Goal: Use online tool/utility: Utilize a website feature to perform a specific function

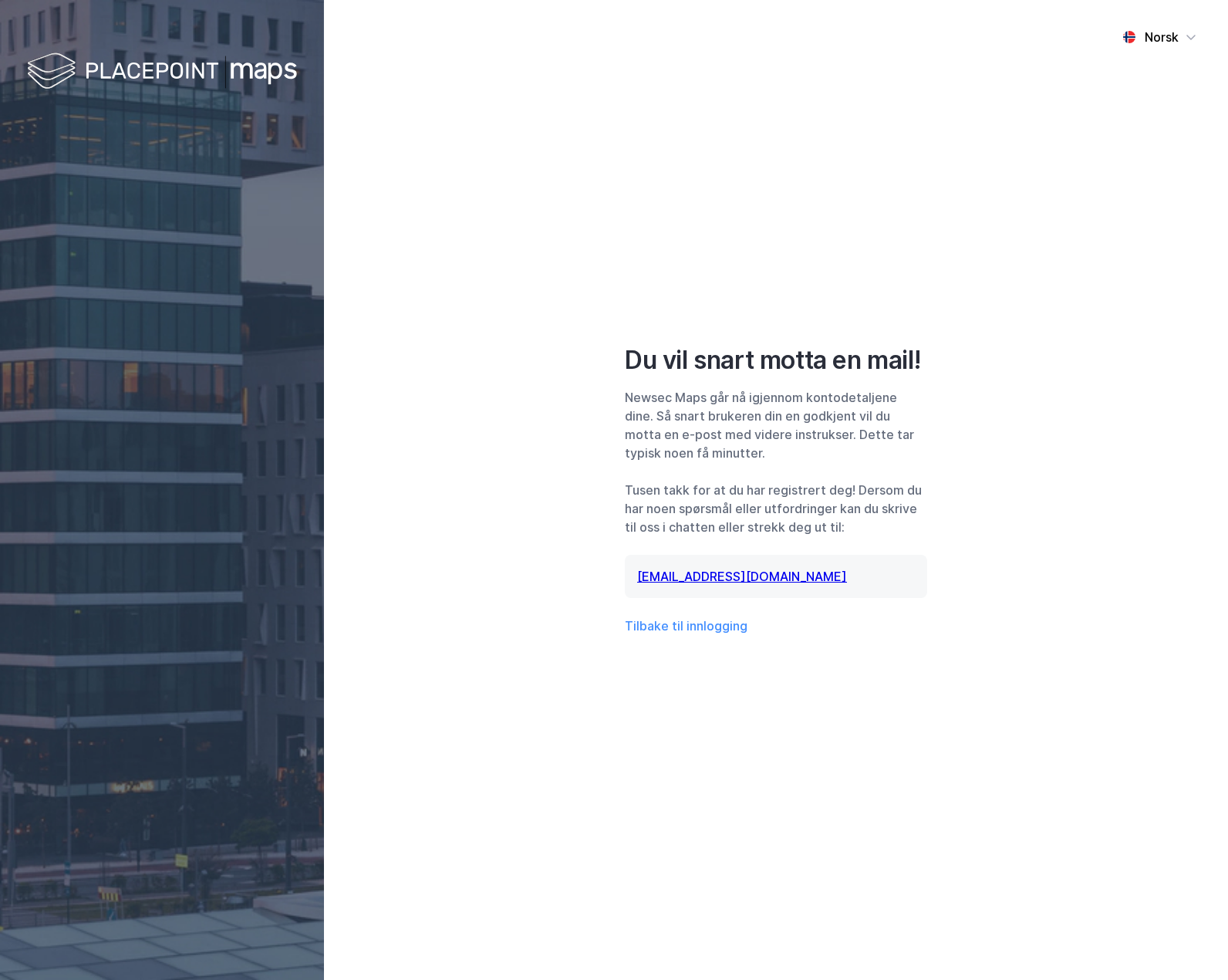
drag, startPoint x: 829, startPoint y: 771, endPoint x: 861, endPoint y: 771, distance: 32.0
click at [829, 771] on div "Norsk Du vil snart motta en mail! Newsec Maps går nå igjennom kontodetaljene di…" at bounding box center [776, 490] width 905 height 980
click at [658, 802] on div "Norsk Du vil snart motta en mail! Newsec Maps går nå igjennom kontodetaljene di…" at bounding box center [776, 490] width 905 height 980
click at [661, 630] on button "Tilbake til innlogging" at bounding box center [686, 625] width 123 height 19
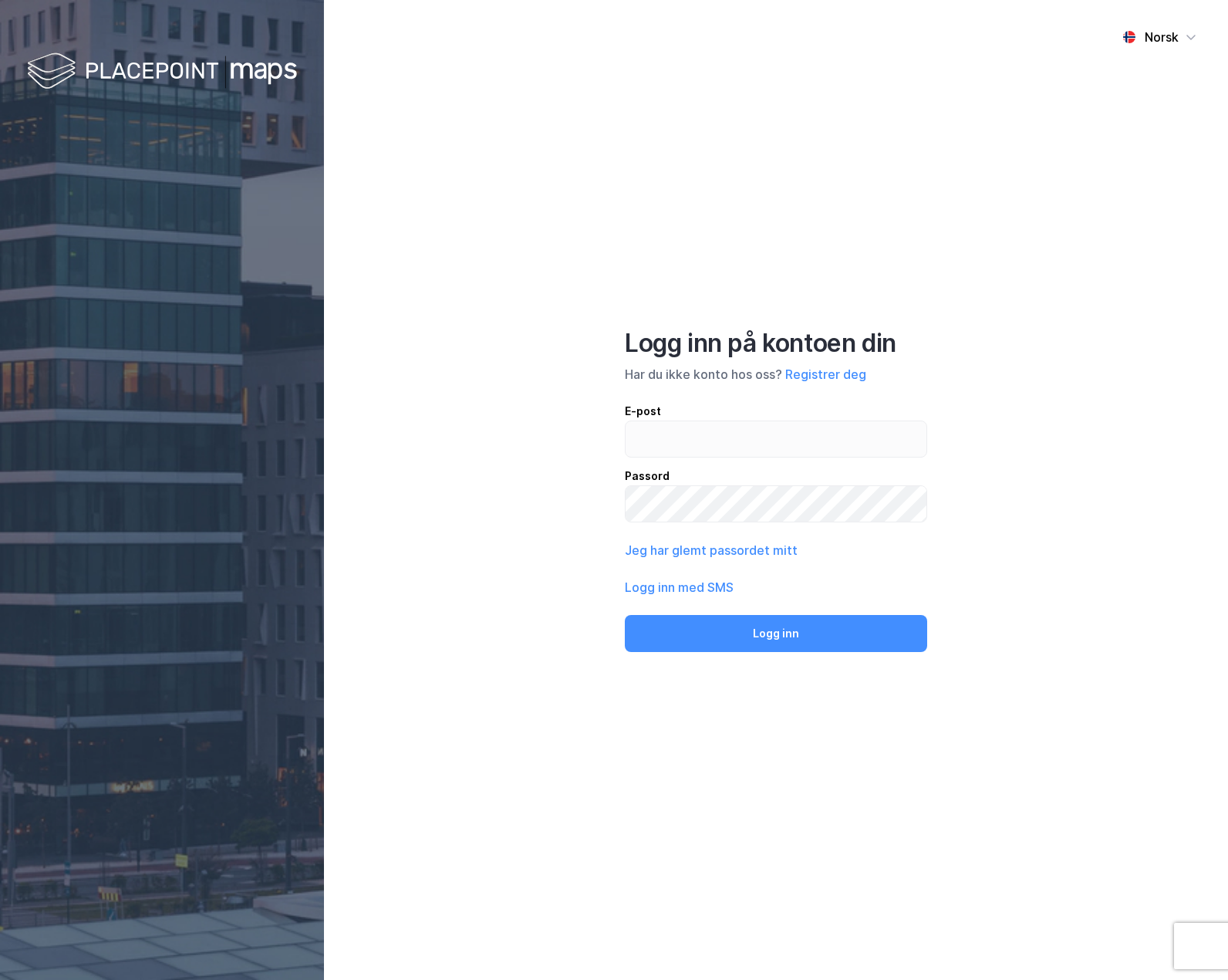
click at [550, 549] on div "Norsk Logg inn på kontoen din Har du ikke konto hos oss? Registrer deg E-post P…" at bounding box center [776, 490] width 905 height 980
click at [699, 439] on input "email" at bounding box center [776, 439] width 301 height 35
type input "[PERSON_NAME][EMAIL_ADDRESS][DOMAIN_NAME]"
click at [625, 615] on button "Logg inn" at bounding box center [775, 633] width 302 height 37
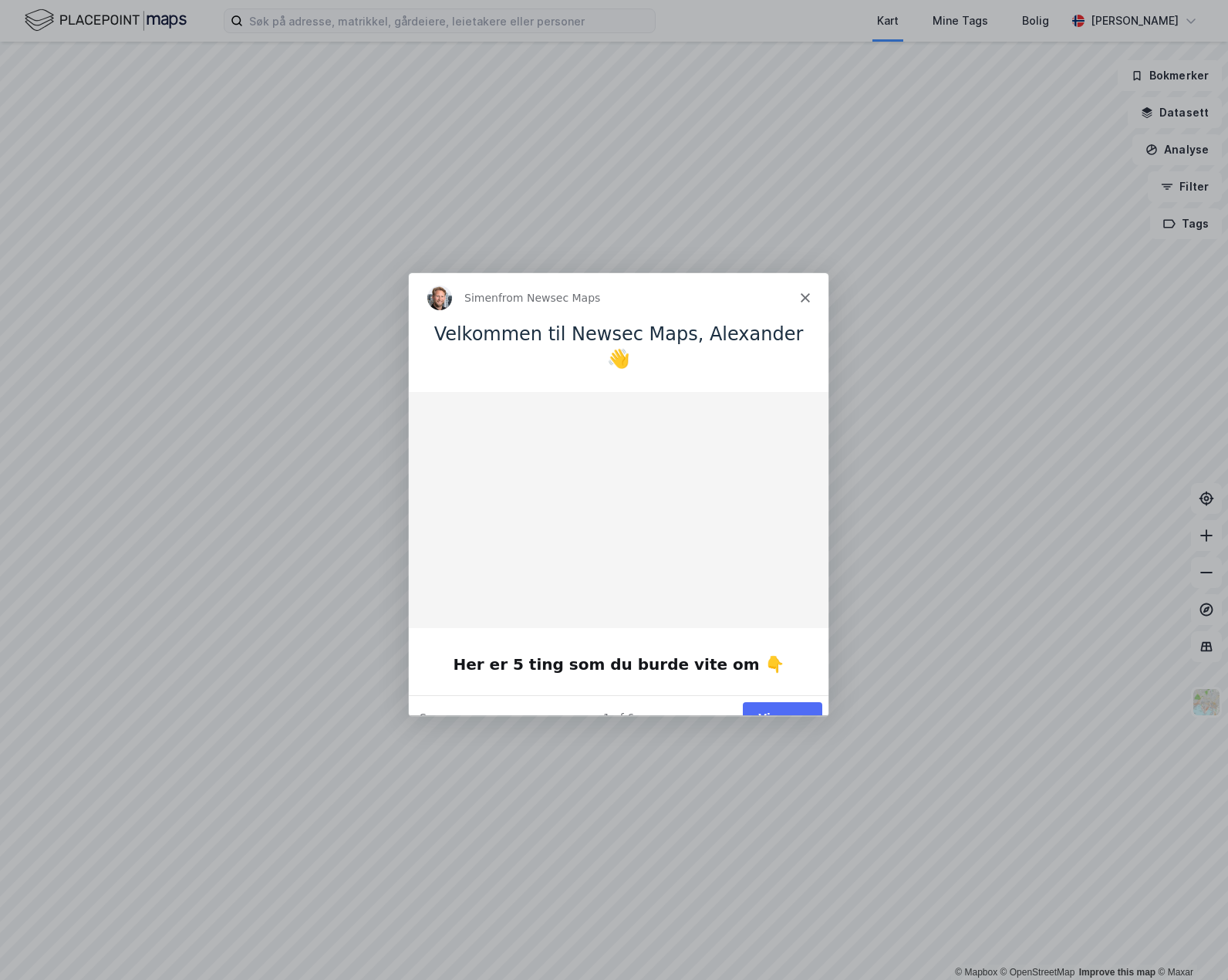
click at [798, 296] on div "Simen from Newsec Maps" at bounding box center [618, 297] width 420 height 49
click at [807, 298] on icon "Close" at bounding box center [804, 296] width 9 height 9
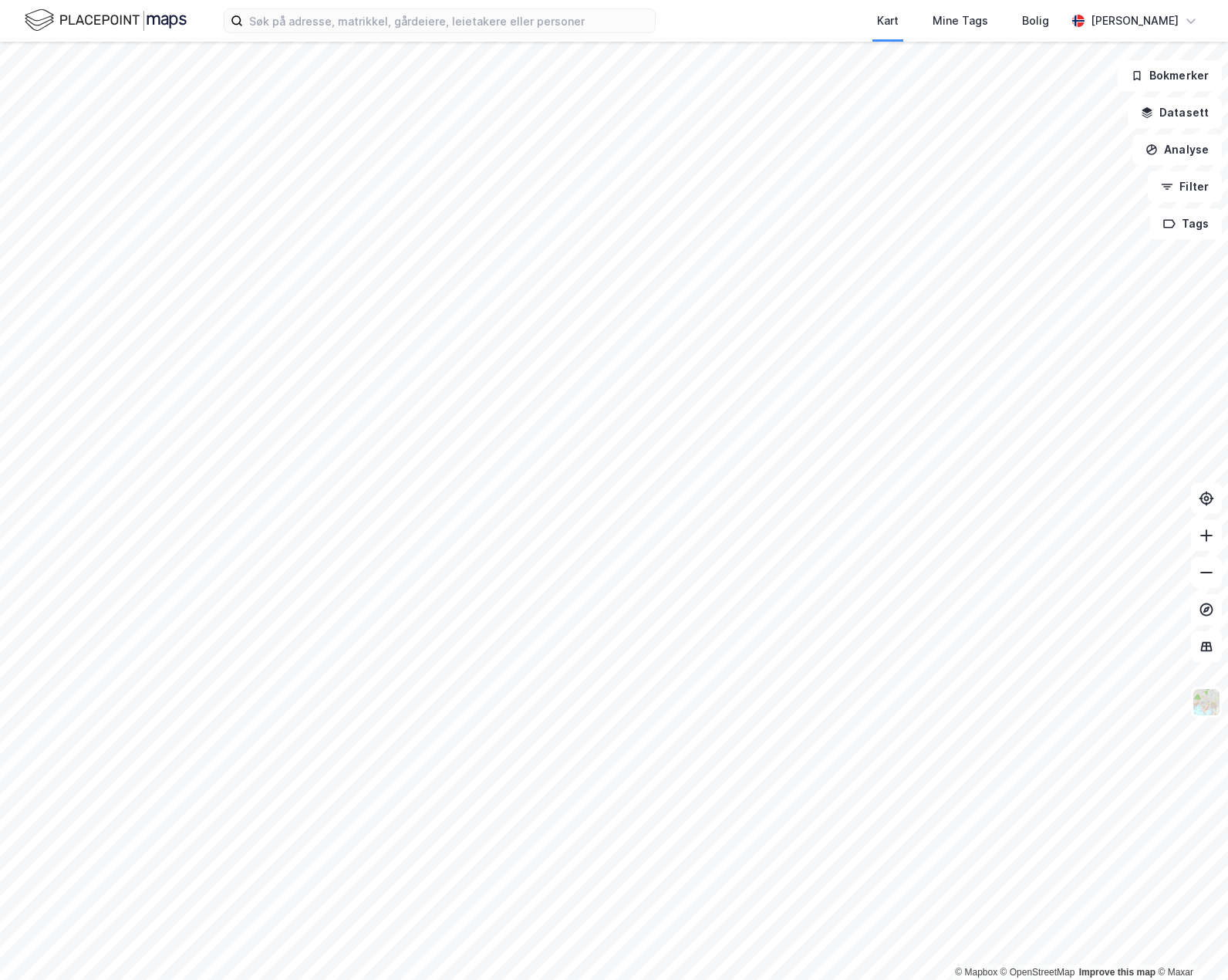
click at [753, 5] on div "Kart Mine Tags Bolig" at bounding box center [898, 20] width 336 height 42
click at [1183, 151] on button "Analyse" at bounding box center [1177, 150] width 89 height 31
click at [1027, 187] on div "Tegn område" at bounding box center [1043, 183] width 134 height 13
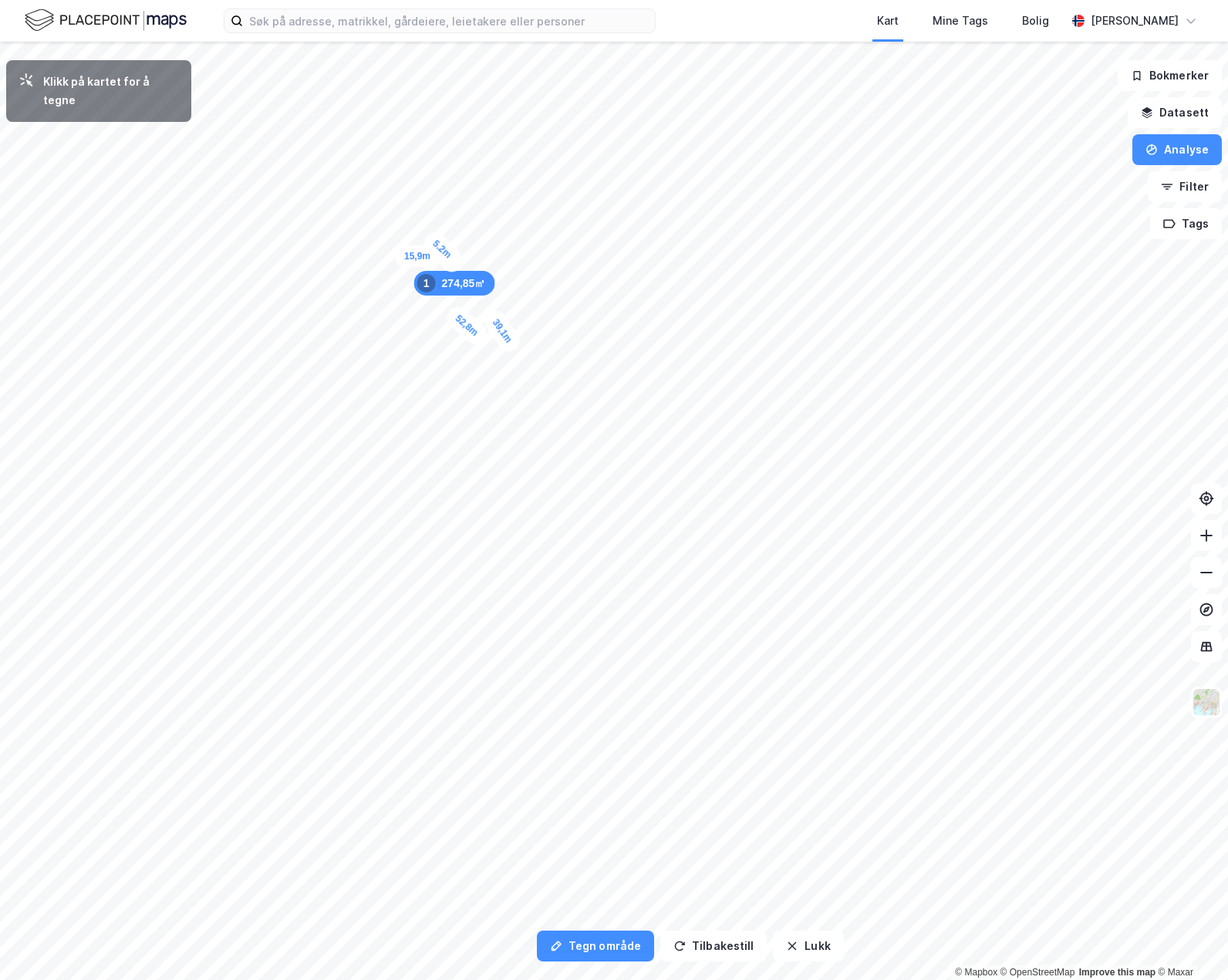
click at [449, 256] on div "5,2m" at bounding box center [443, 249] width 44 height 43
click at [799, 938] on button "Lukk" at bounding box center [808, 946] width 70 height 31
